Goal: Task Accomplishment & Management: Manage account settings

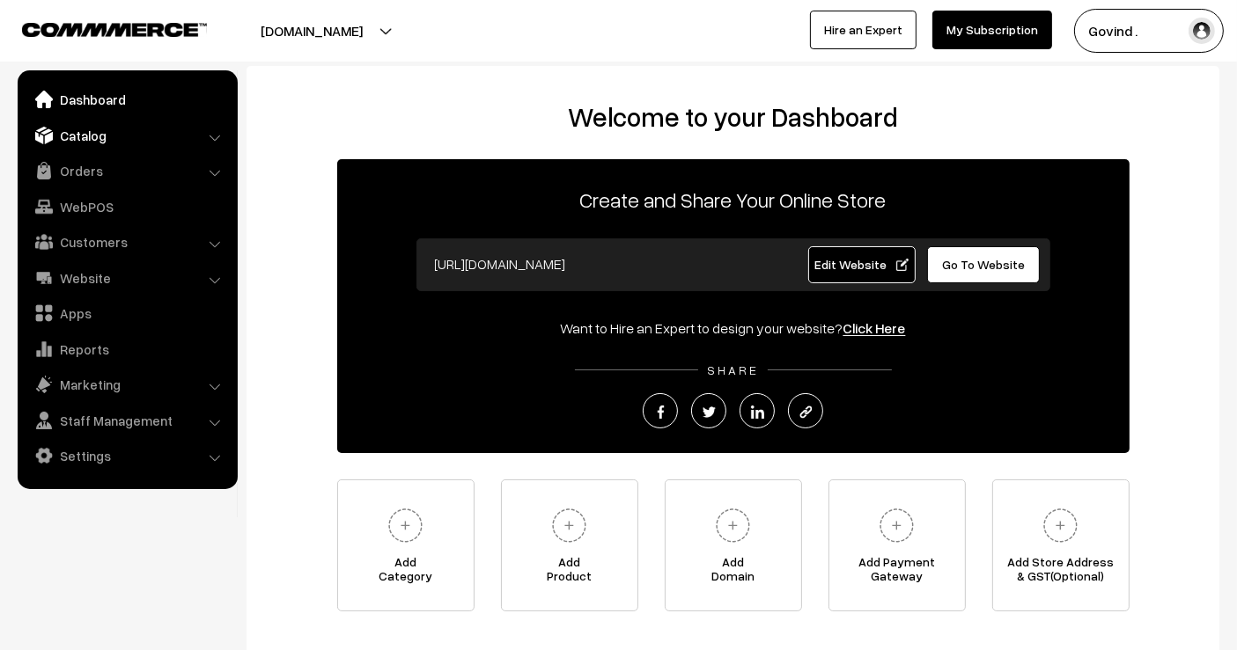
click at [88, 137] on link "Catalog" at bounding box center [126, 136] width 209 height 32
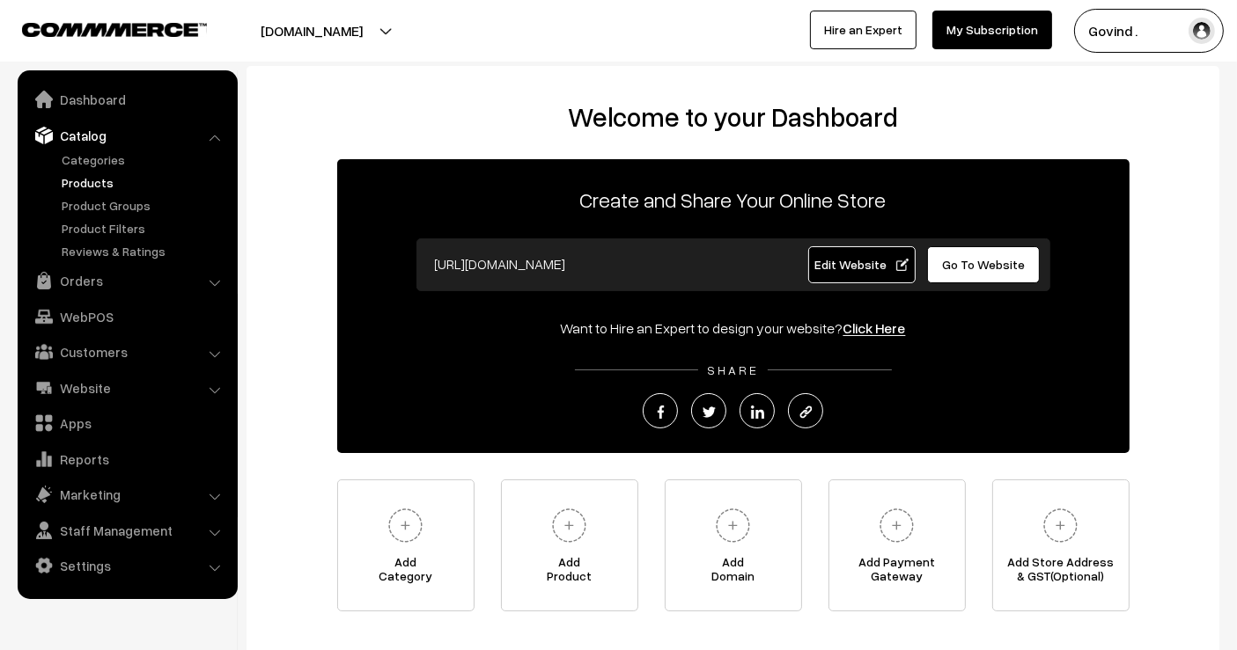
click at [88, 177] on link "Products" at bounding box center [144, 182] width 174 height 18
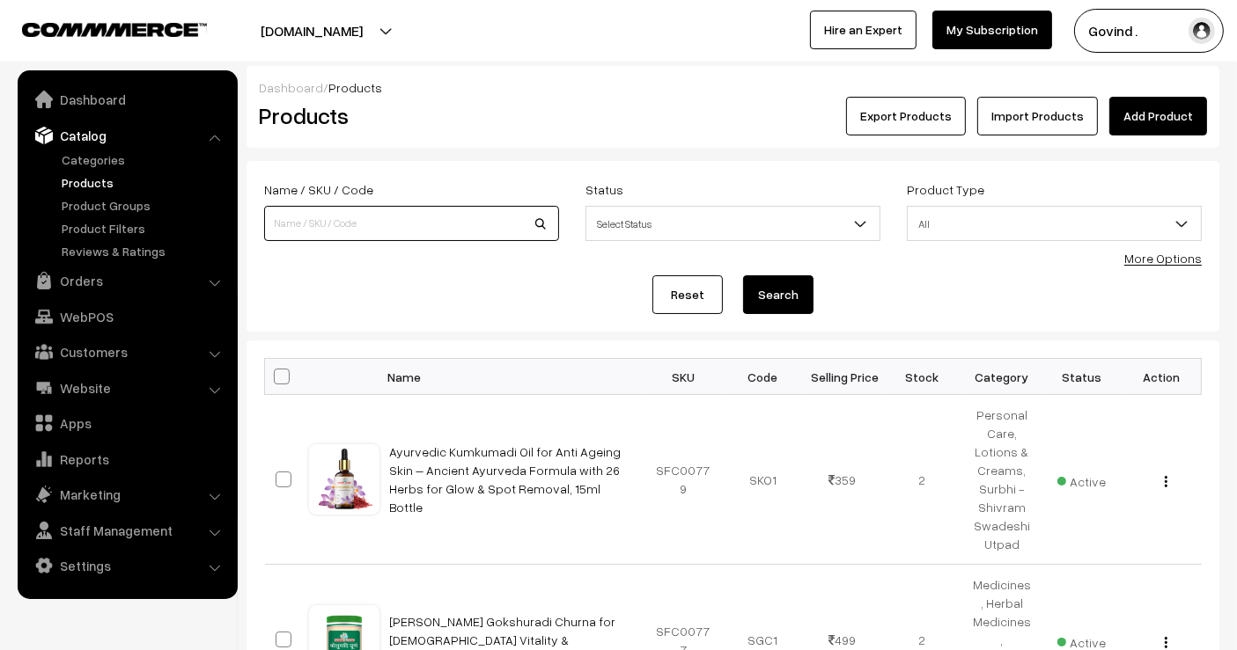
click at [417, 217] on input at bounding box center [411, 223] width 295 height 35
type input "[PERSON_NAME]"
click at [743, 275] on button "Search" at bounding box center [778, 294] width 70 height 39
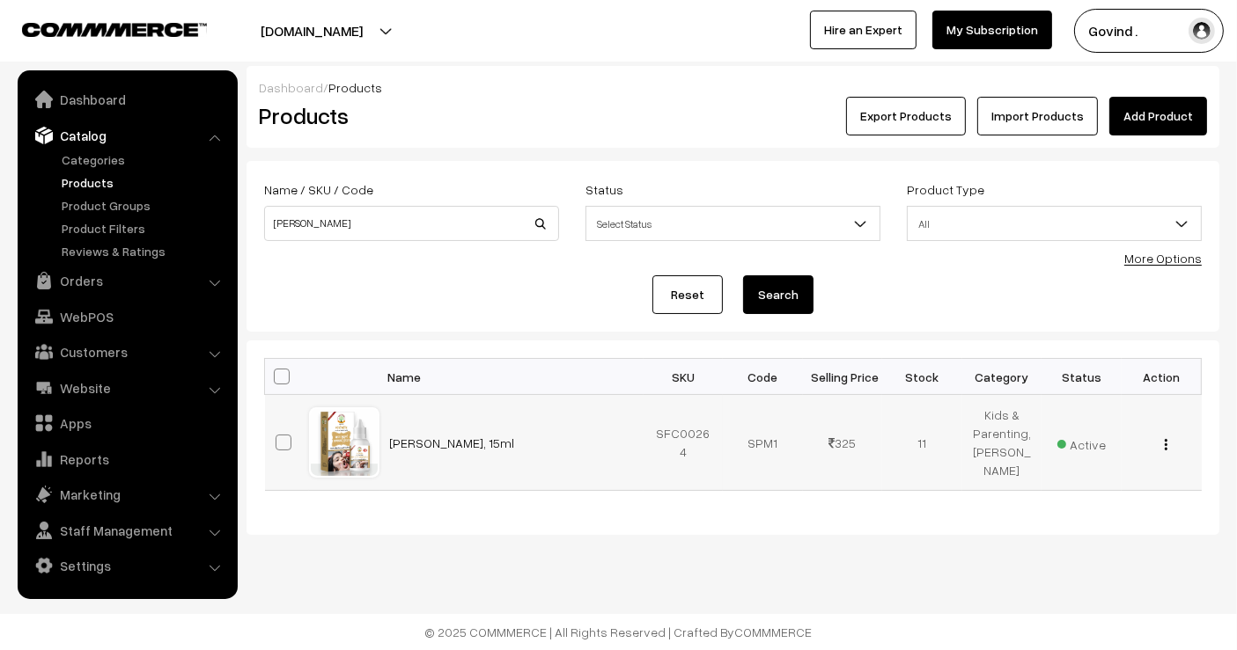
click at [1165, 451] on img "button" at bounding box center [1165, 444] width 3 height 11
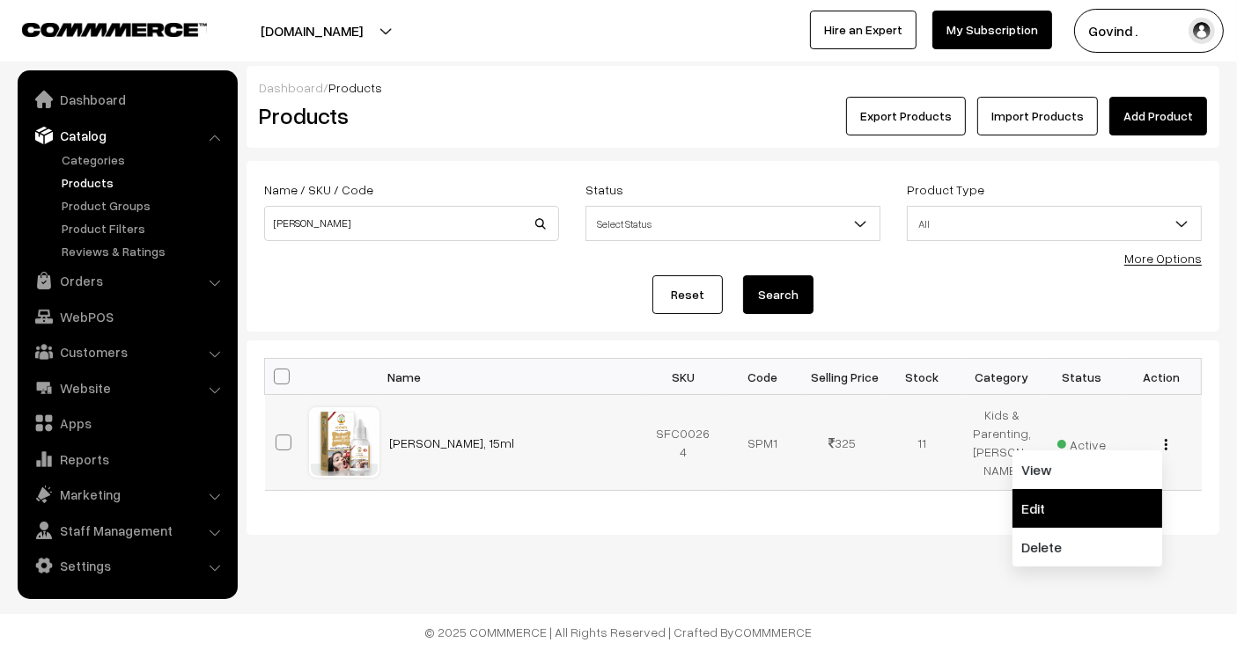
click at [1111, 508] on link "Edit" at bounding box center [1087, 508] width 150 height 39
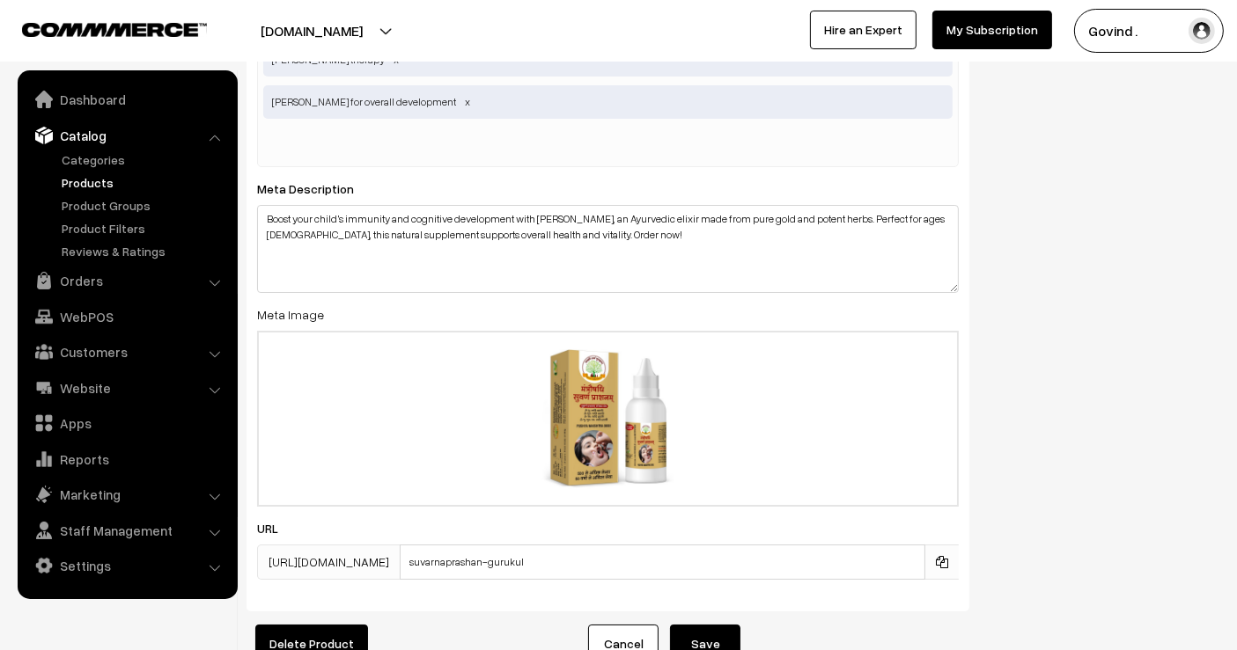
scroll to position [6489, 0]
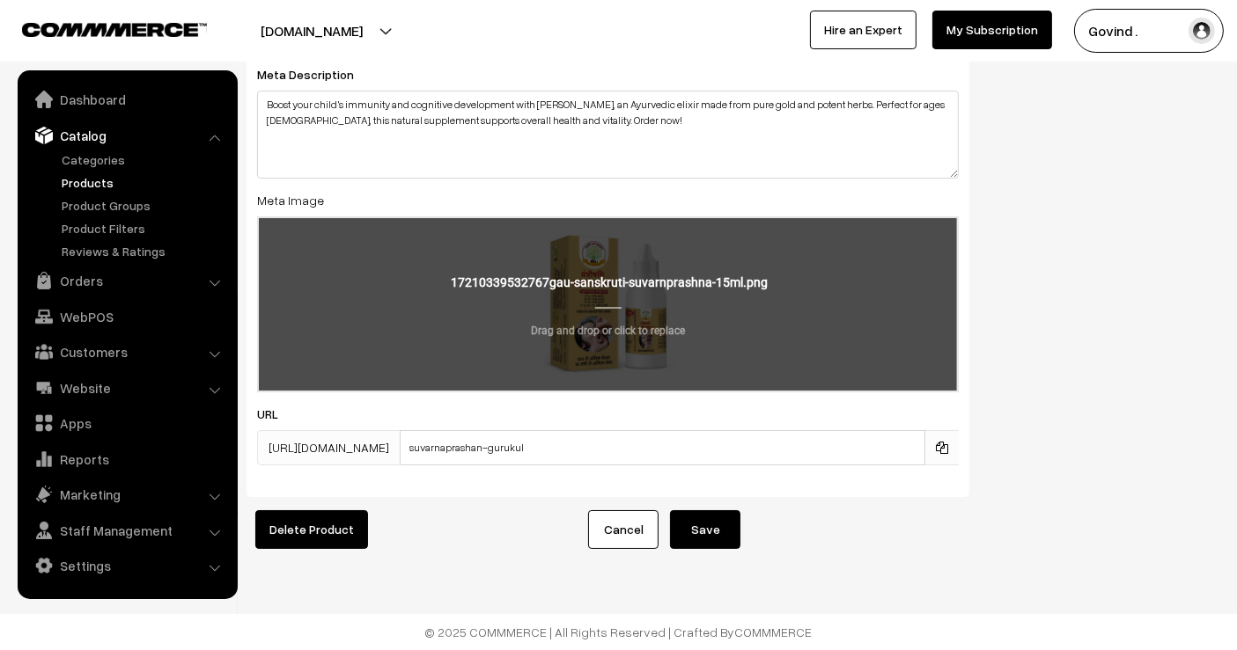
click at [591, 294] on input "file" at bounding box center [608, 304] width 698 height 172
type input "C:\fakepath\Bal-Suvarn-Prashnam-1-scaled.jpg"
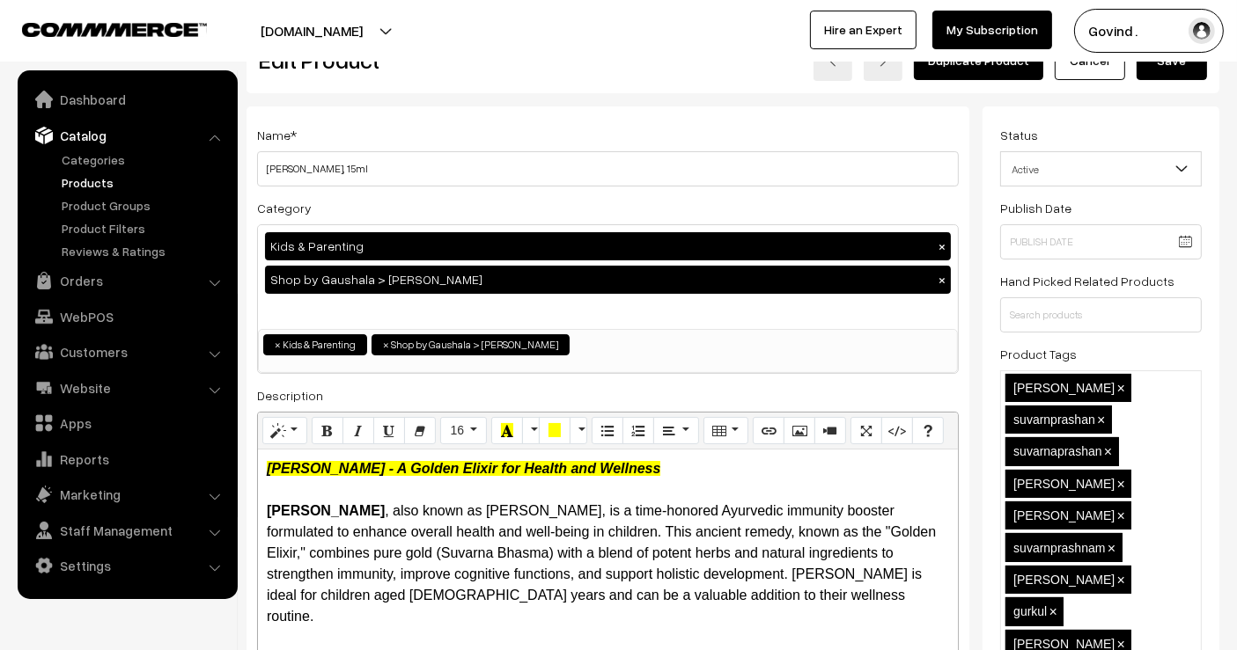
scroll to position [0, 0]
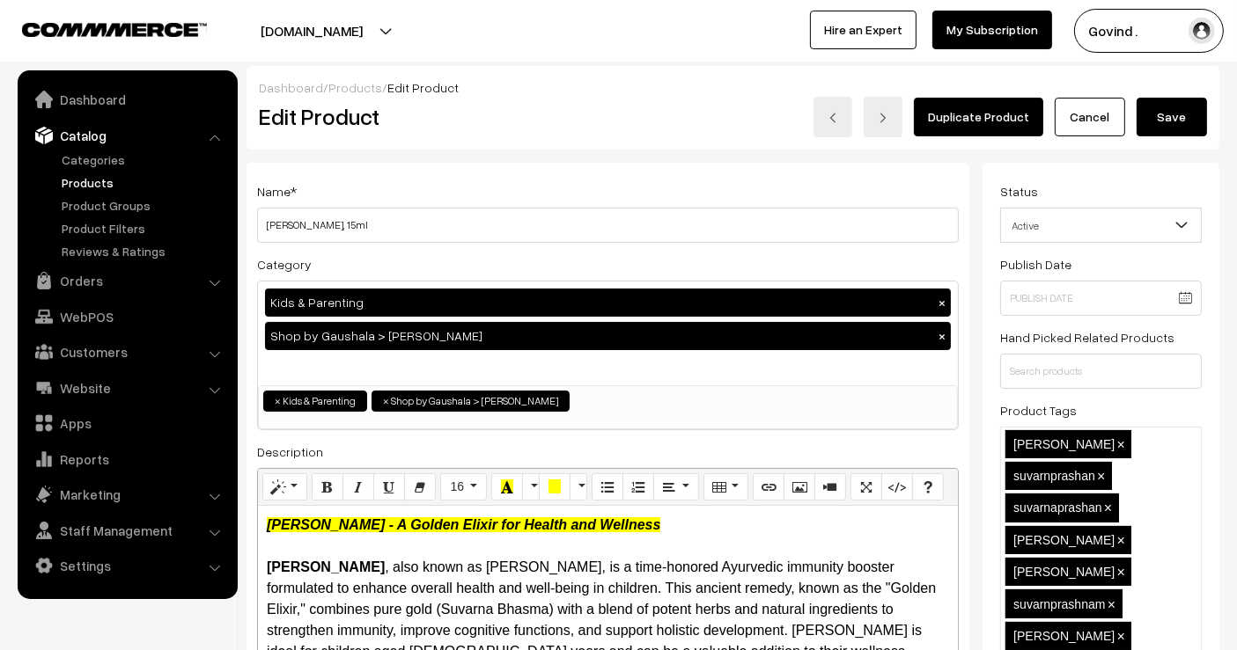
click at [1173, 124] on button "Save" at bounding box center [1171, 117] width 70 height 39
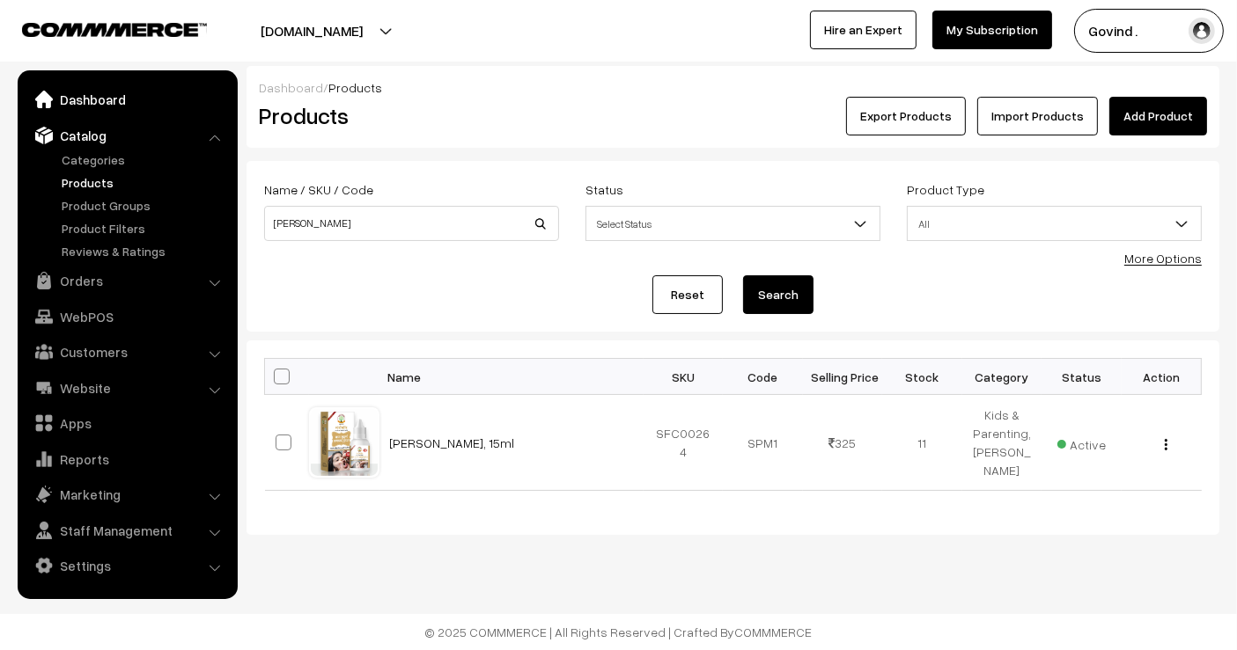
click at [87, 92] on link "Dashboard" at bounding box center [126, 100] width 209 height 32
